Goal: Browse casually: Explore the website without a specific task or goal

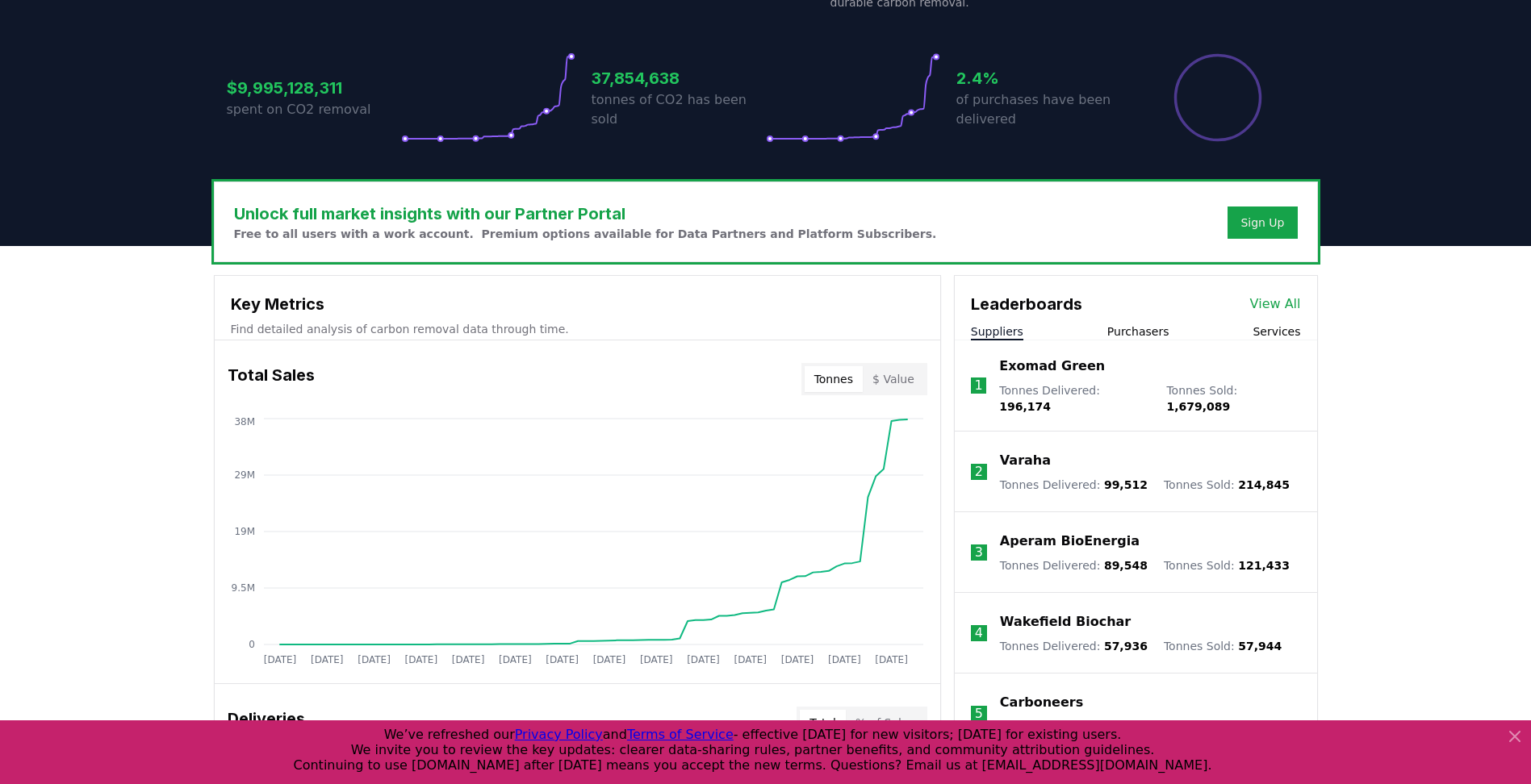
scroll to position [80, 0]
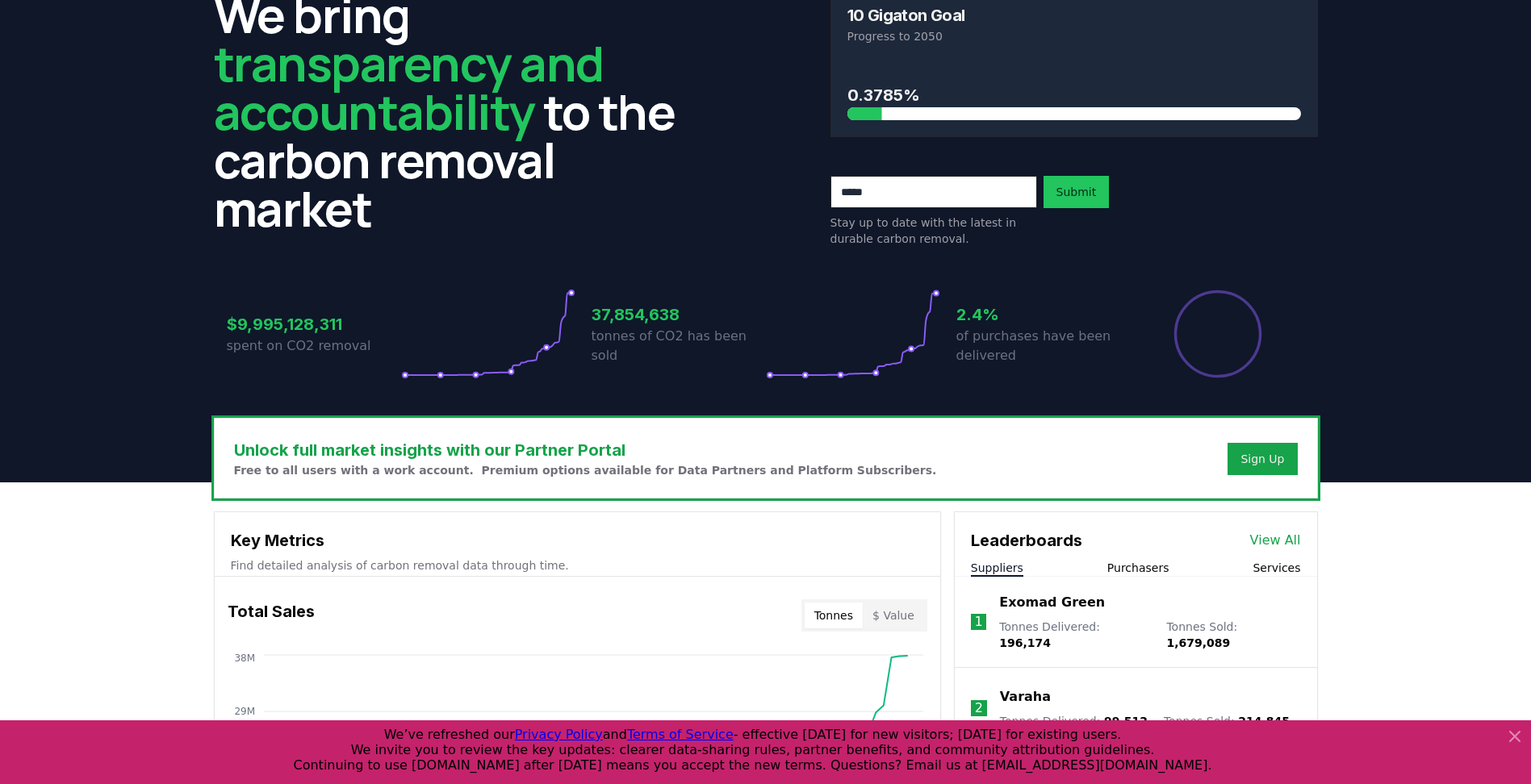
click at [1513, 742] on icon at bounding box center [1514, 736] width 19 height 19
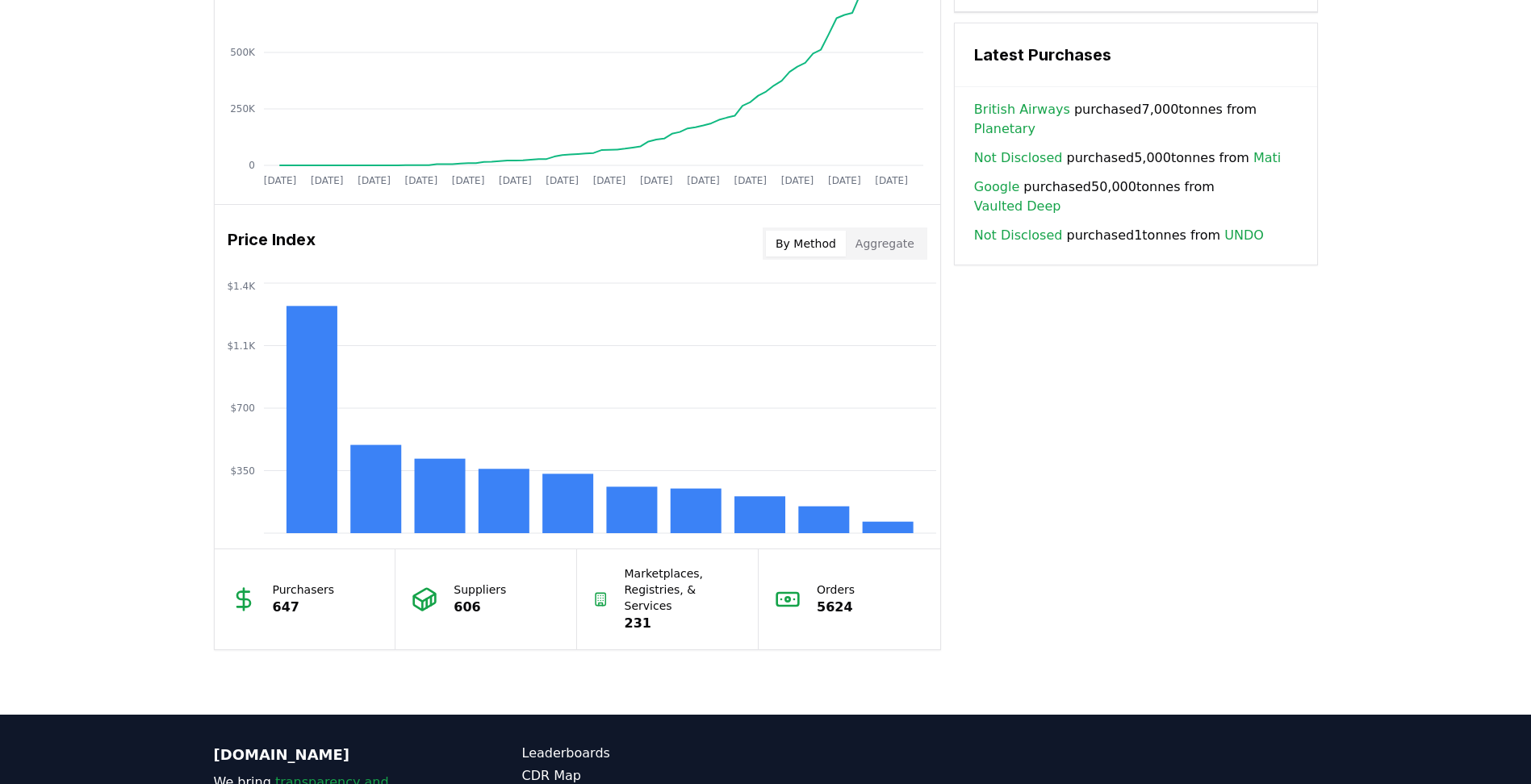
scroll to position [1210, 0]
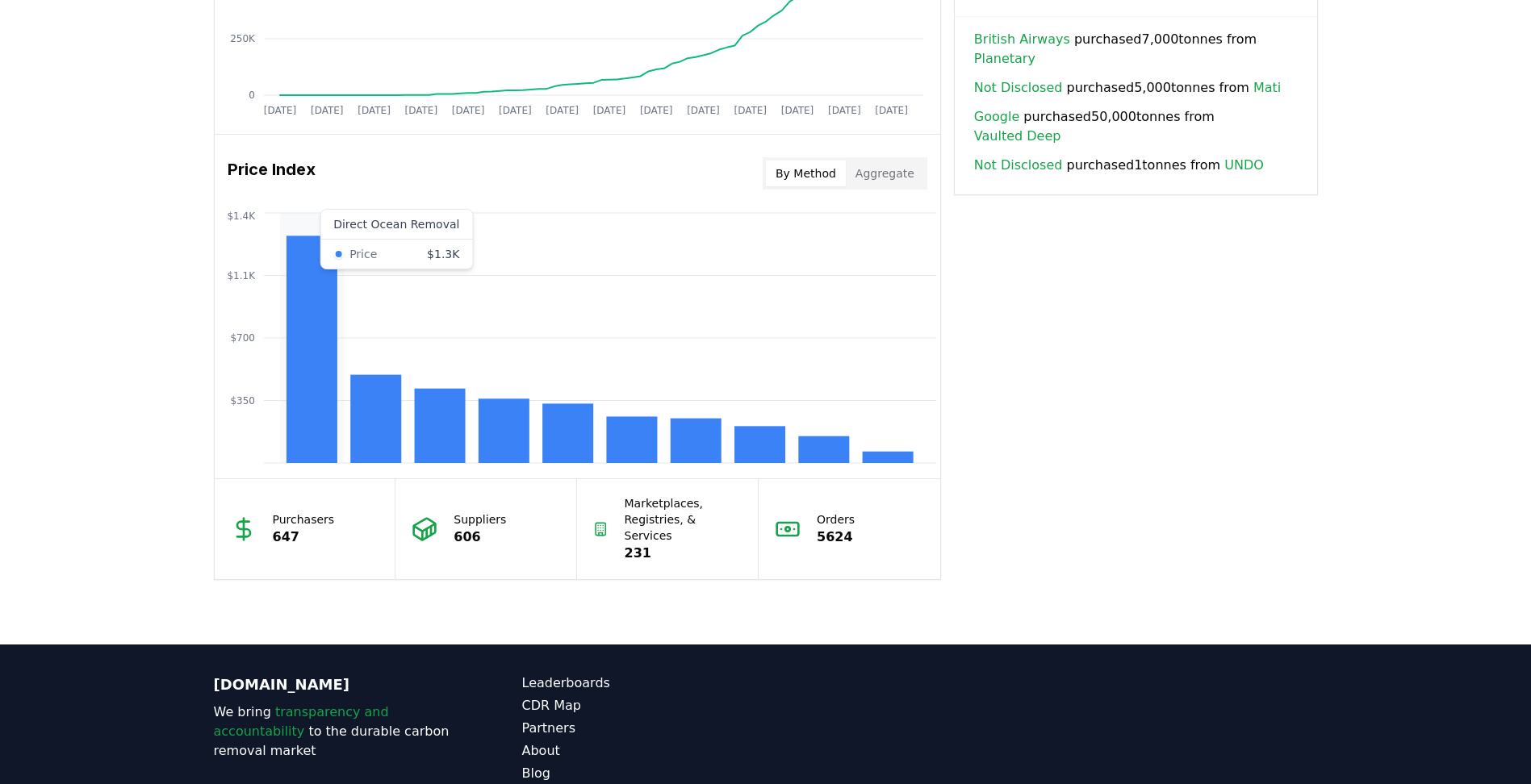
click at [328, 350] on rect at bounding box center [312, 349] width 51 height 227
click at [366, 424] on rect at bounding box center [376, 419] width 51 height 88
click at [432, 436] on rect at bounding box center [440, 426] width 51 height 74
click at [827, 451] on rect at bounding box center [823, 450] width 51 height 27
click at [769, 437] on rect at bounding box center [760, 444] width 51 height 37
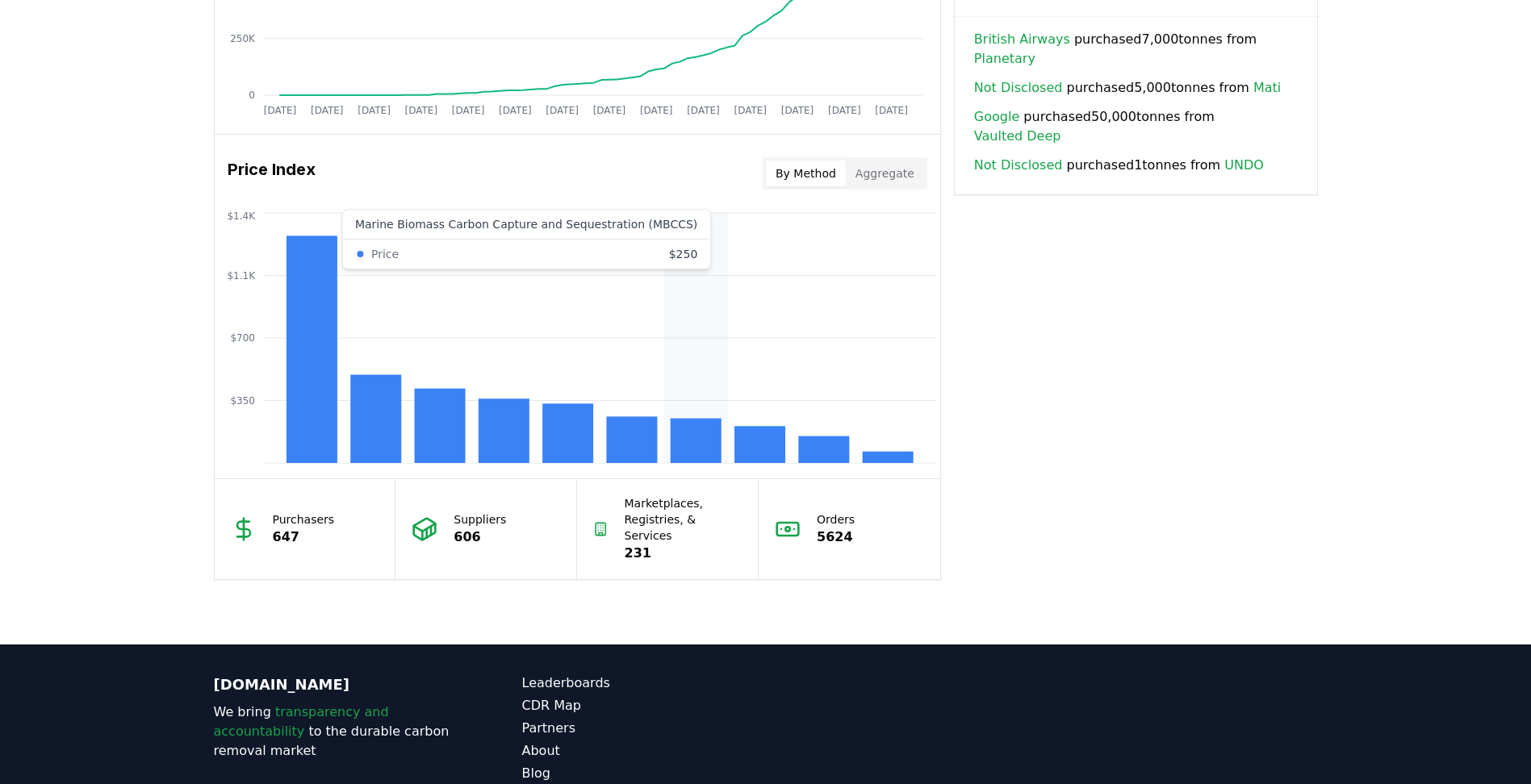
click at [706, 432] on rect at bounding box center [695, 440] width 51 height 45
click at [639, 436] on rect at bounding box center [632, 438] width 51 height 46
click at [570, 427] on rect at bounding box center [567, 433] width 51 height 60
click at [503, 434] on rect at bounding box center [503, 431] width 51 height 64
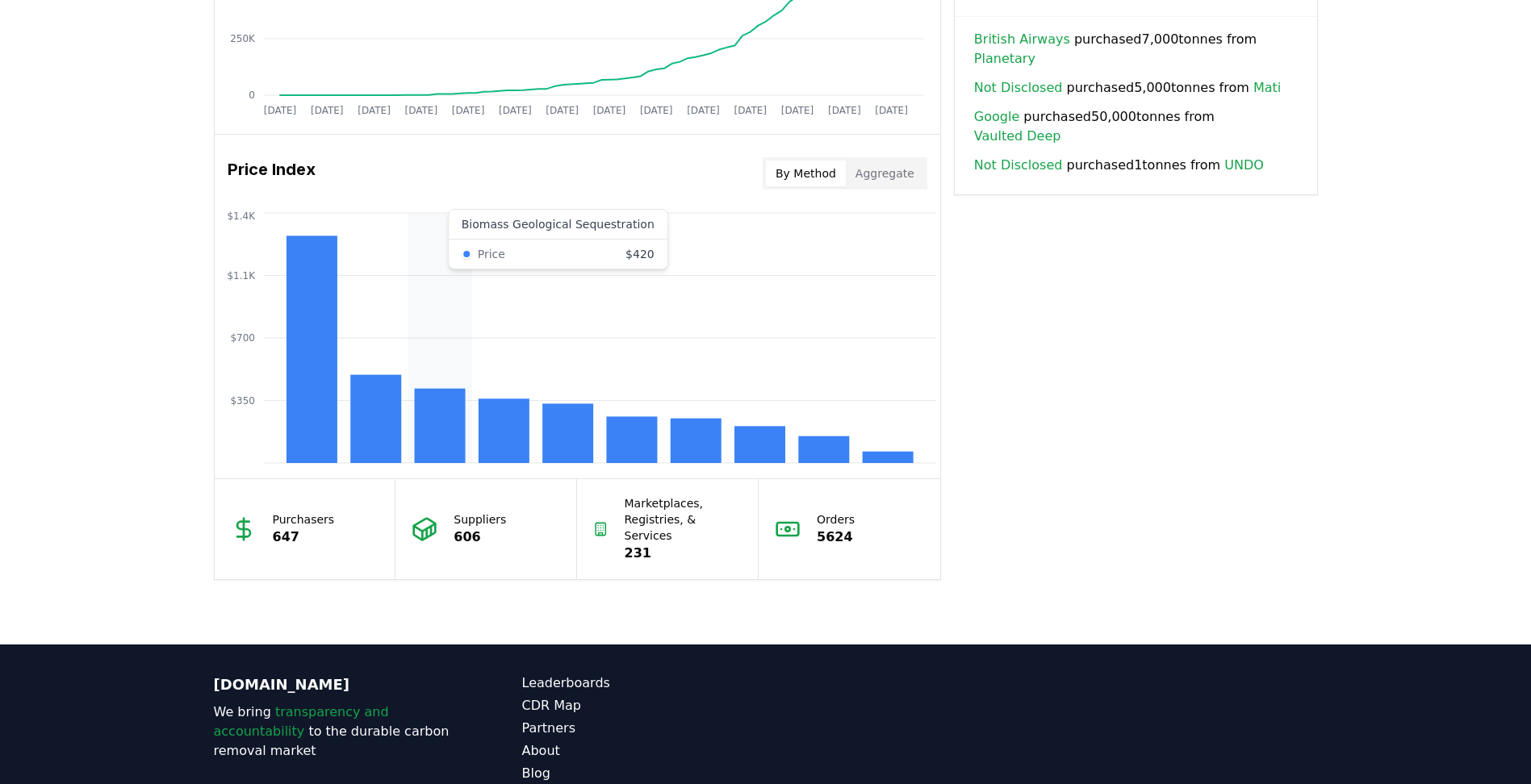
click at [450, 437] on rect at bounding box center [440, 426] width 51 height 74
click at [375, 427] on rect at bounding box center [376, 419] width 51 height 88
click at [328, 415] on rect at bounding box center [312, 349] width 51 height 227
